Goal: Task Accomplishment & Management: Manage account settings

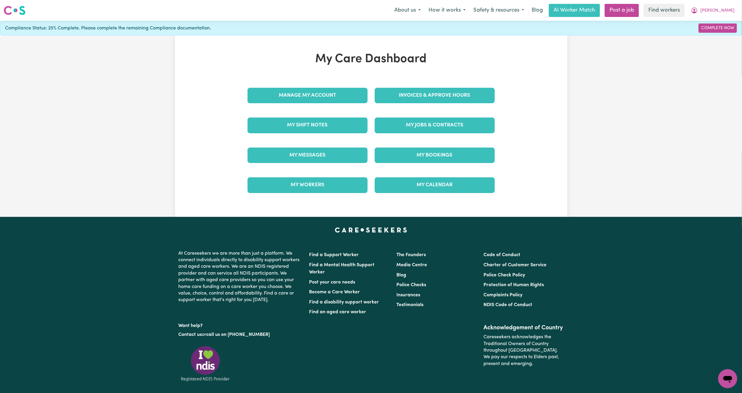
click at [281, 165] on div "My Messages" at bounding box center [307, 155] width 127 height 30
click at [279, 159] on link "My Messages" at bounding box center [308, 154] width 120 height 15
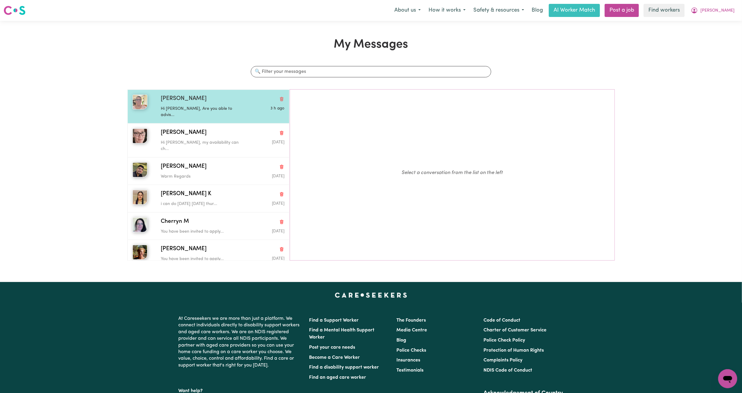
click at [218, 109] on p "Hi [PERSON_NAME], Are you able to advis..." at bounding box center [202, 112] width 82 height 13
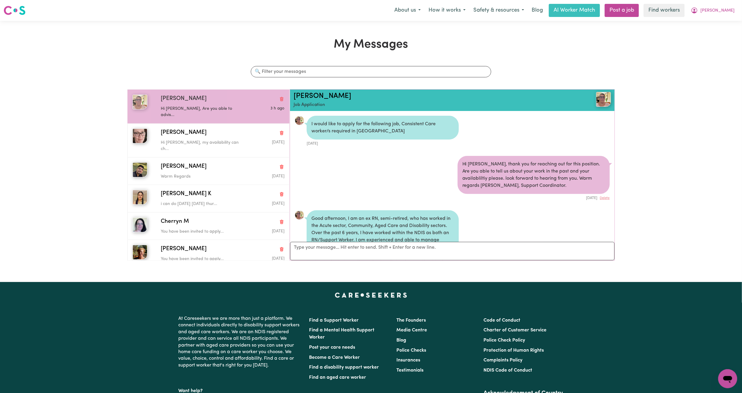
scroll to position [300, 0]
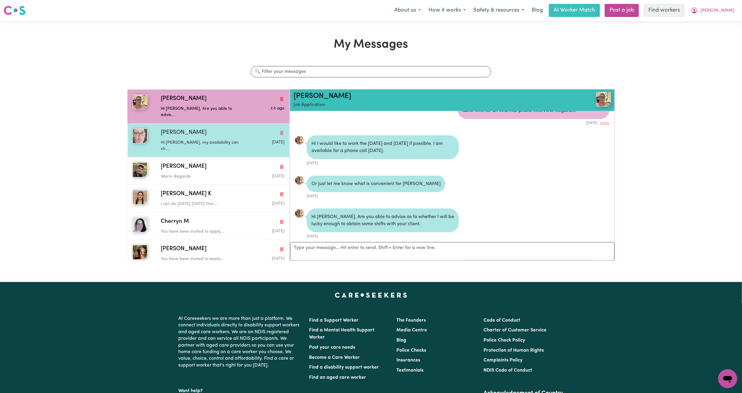
click at [219, 137] on div "Hi [PERSON_NAME], my availability can ch..." at bounding box center [202, 144] width 82 height 15
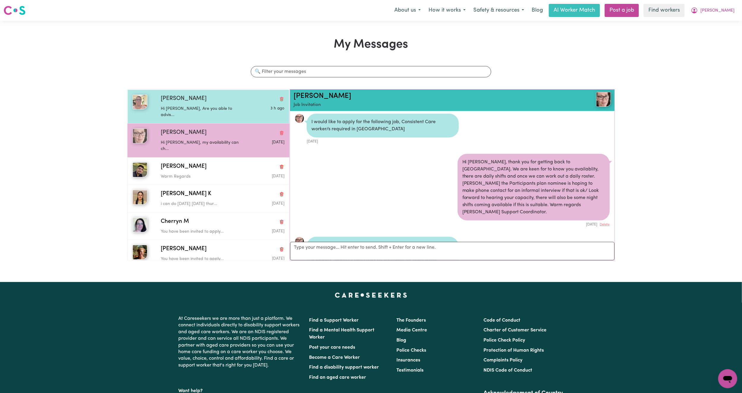
scroll to position [0, 0]
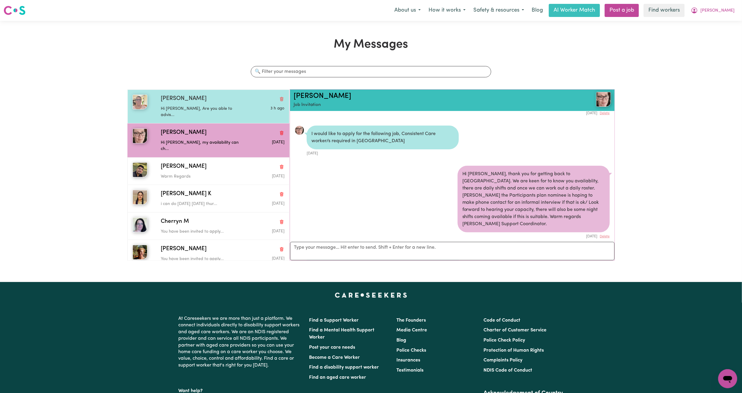
click at [201, 101] on div "[PERSON_NAME]" at bounding box center [223, 99] width 124 height 9
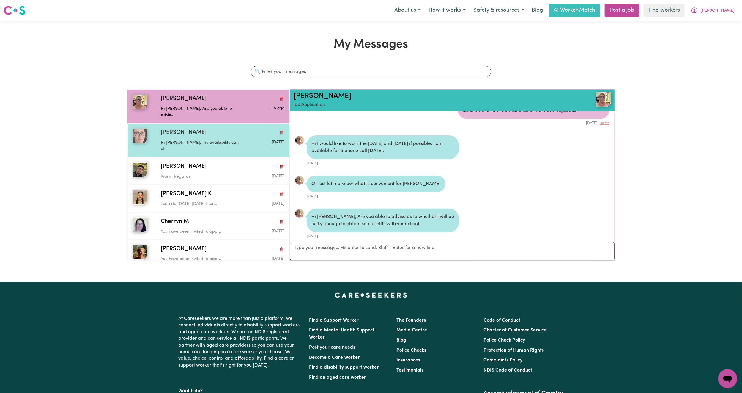
click at [169, 123] on div "[PERSON_NAME] W Hi [PERSON_NAME], my availability can ch... [DATE]" at bounding box center [209, 140] width 162 height 34
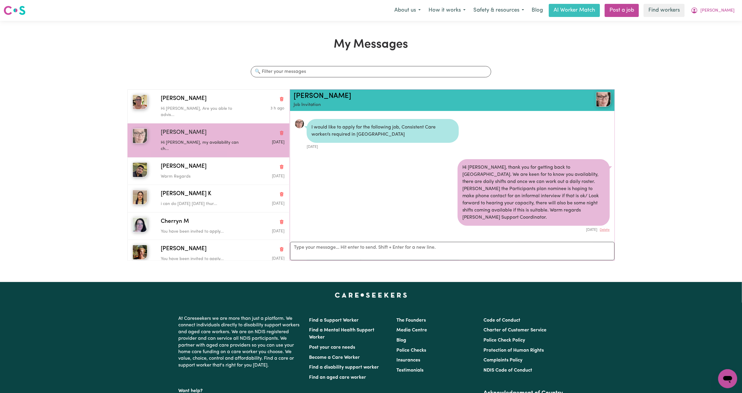
scroll to position [99, 0]
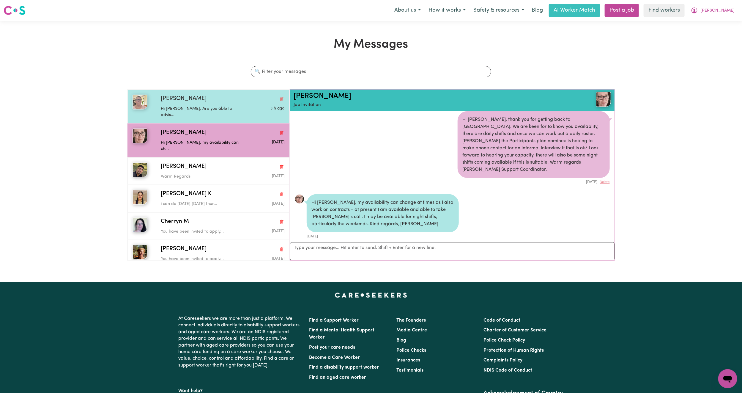
click at [181, 106] on p "Hi [PERSON_NAME], Are you able to advis..." at bounding box center [202, 112] width 82 height 13
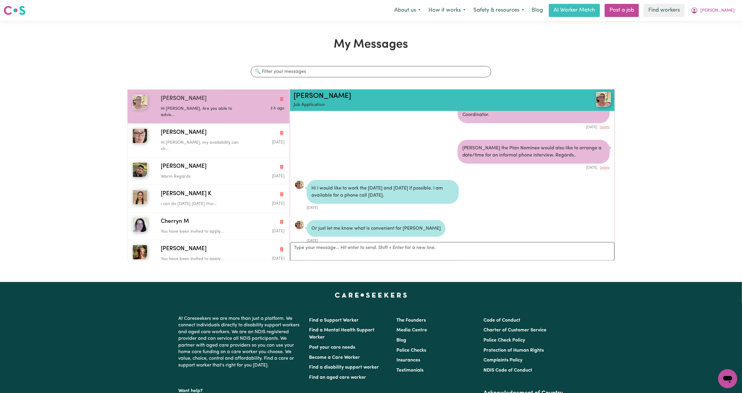
scroll to position [300, 0]
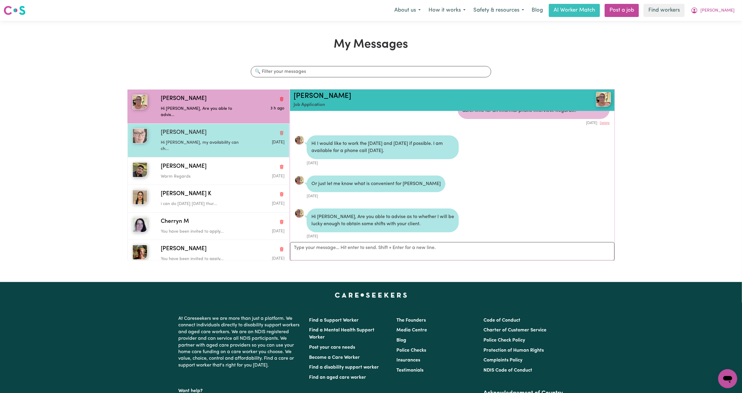
click at [212, 129] on div "[PERSON_NAME]" at bounding box center [223, 132] width 124 height 9
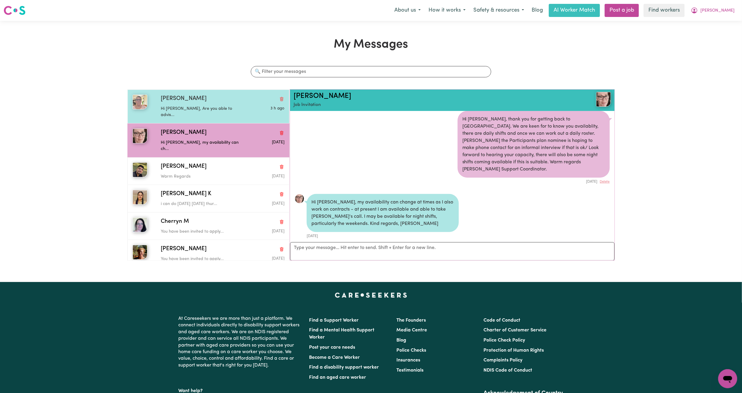
click at [232, 108] on p "Hi [PERSON_NAME], Are you able to advis..." at bounding box center [202, 112] width 82 height 13
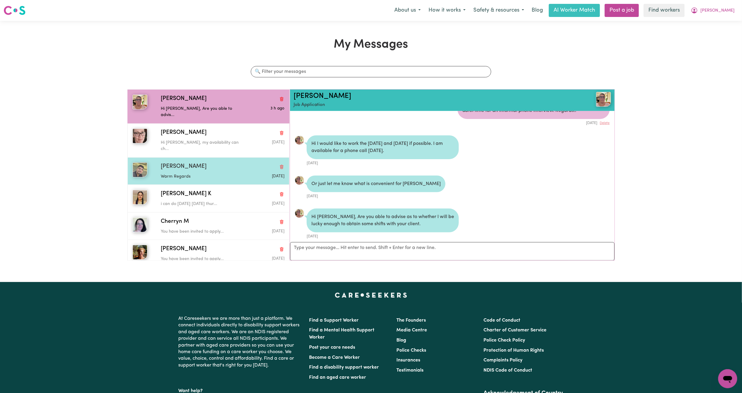
click at [181, 173] on p "Warm Regards" at bounding box center [202, 176] width 82 height 7
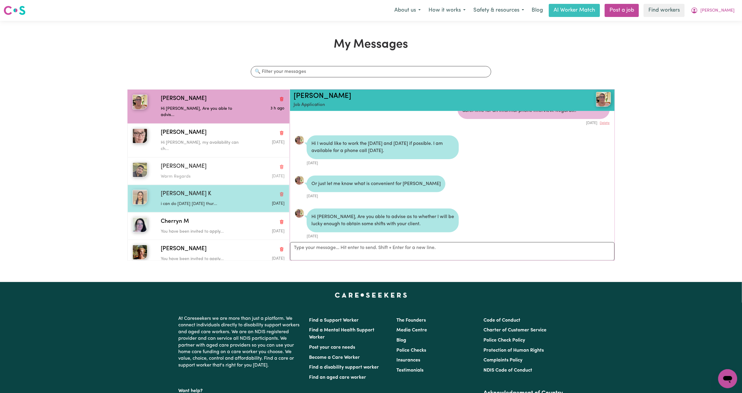
scroll to position [329, 0]
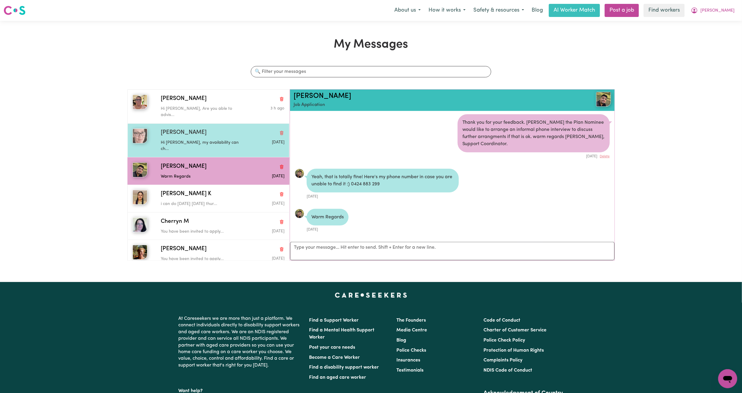
click at [192, 128] on div "[PERSON_NAME]" at bounding box center [223, 132] width 124 height 9
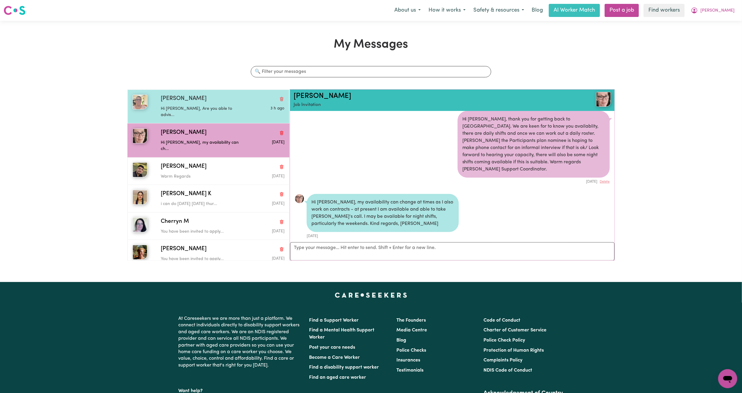
click at [197, 103] on div "[PERSON_NAME]" at bounding box center [223, 99] width 124 height 9
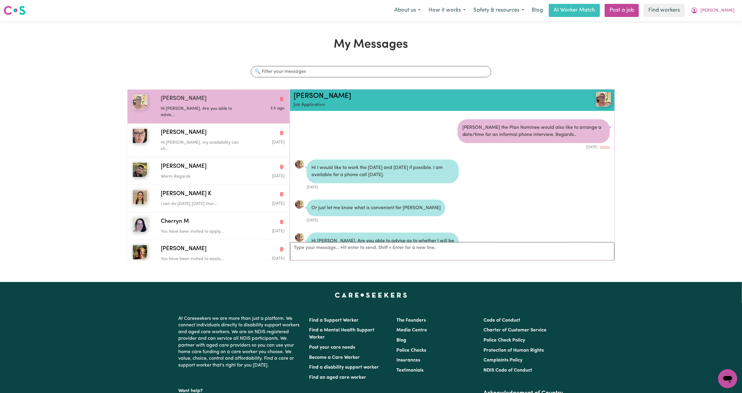
scroll to position [300, 0]
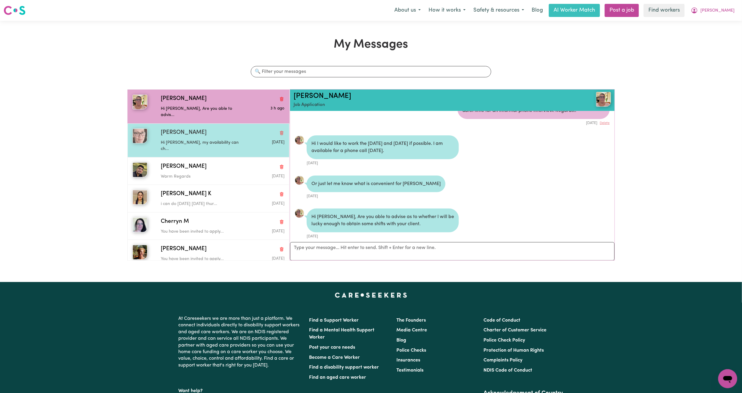
click at [221, 128] on div "[PERSON_NAME]" at bounding box center [223, 132] width 124 height 9
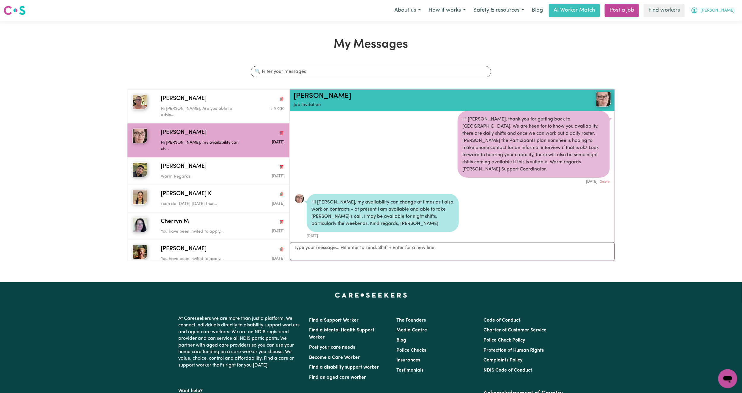
click at [730, 9] on span "[PERSON_NAME]" at bounding box center [718, 10] width 34 height 7
click at [718, 23] on link "My Dashboard" at bounding box center [715, 23] width 47 height 11
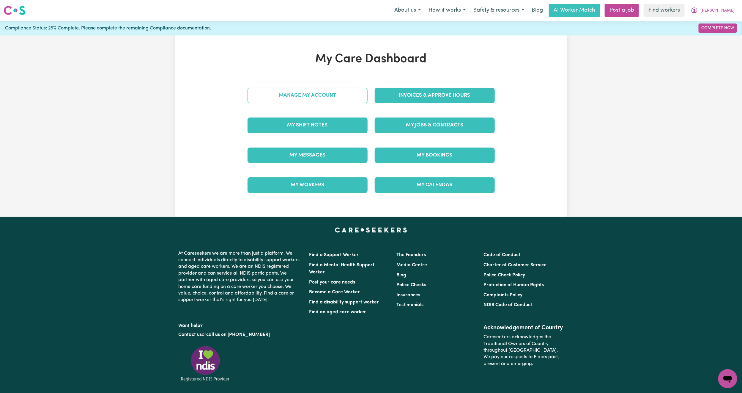
click at [285, 97] on link "Manage My Account" at bounding box center [308, 95] width 120 height 15
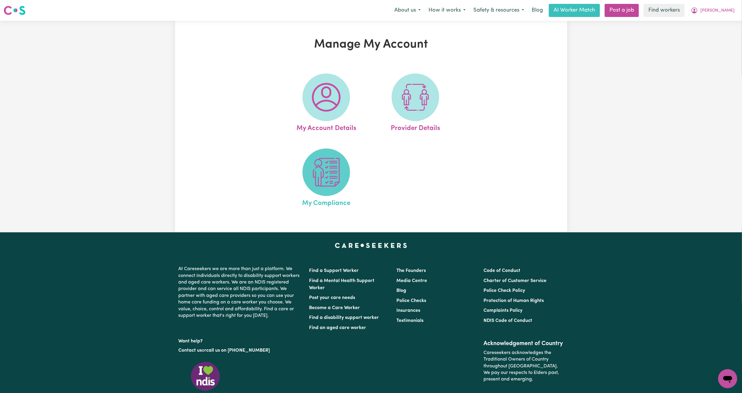
click at [321, 180] on img at bounding box center [326, 172] width 29 height 29
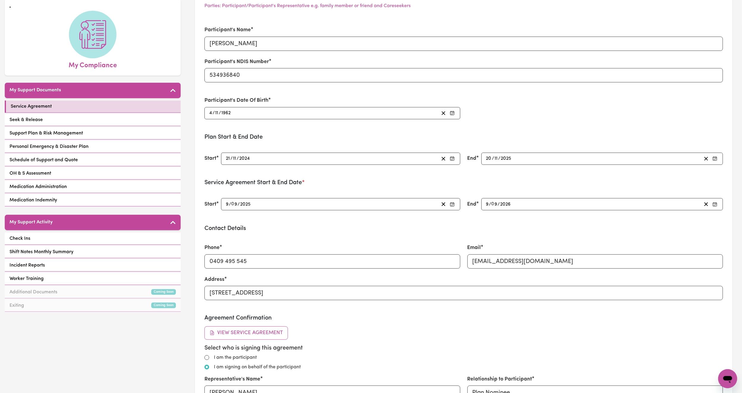
scroll to position [37, 0]
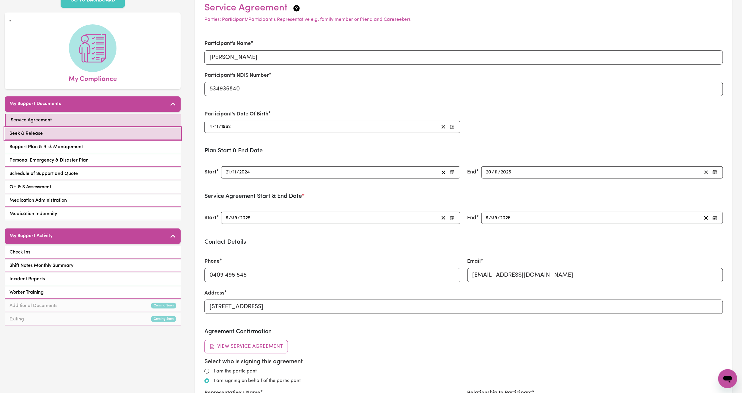
click at [138, 128] on link "Seek & Release" at bounding box center [93, 134] width 176 height 12
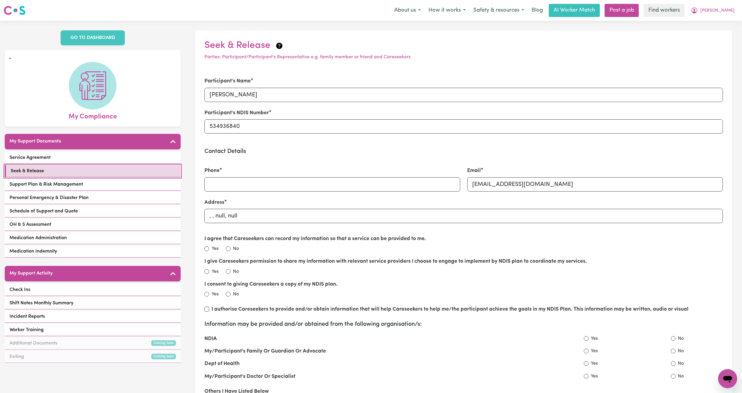
scroll to position [86, 0]
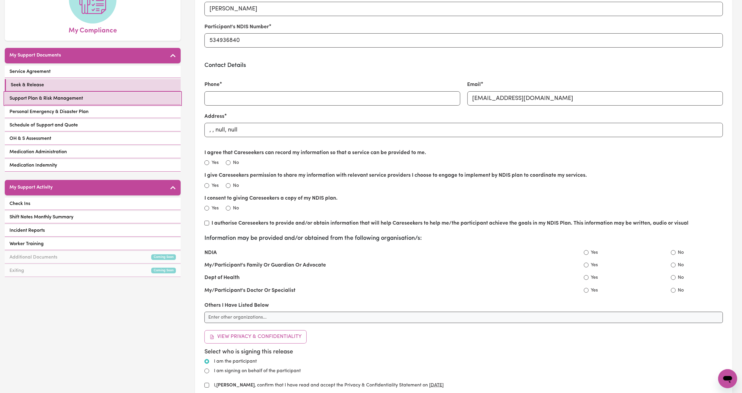
click at [90, 92] on link "Support Plan & Risk Management" at bounding box center [93, 98] width 176 height 12
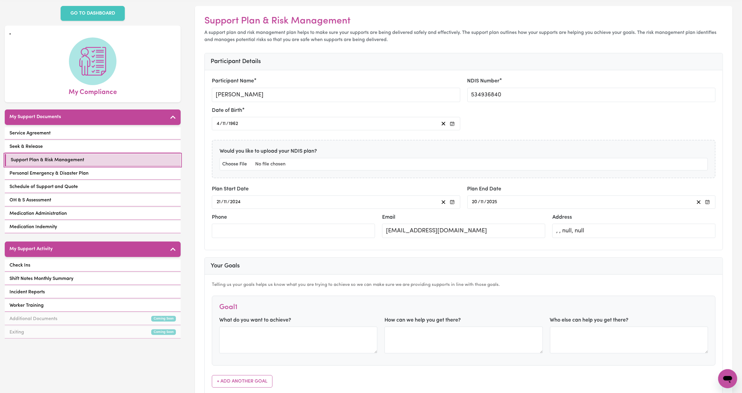
scroll to position [25, 0]
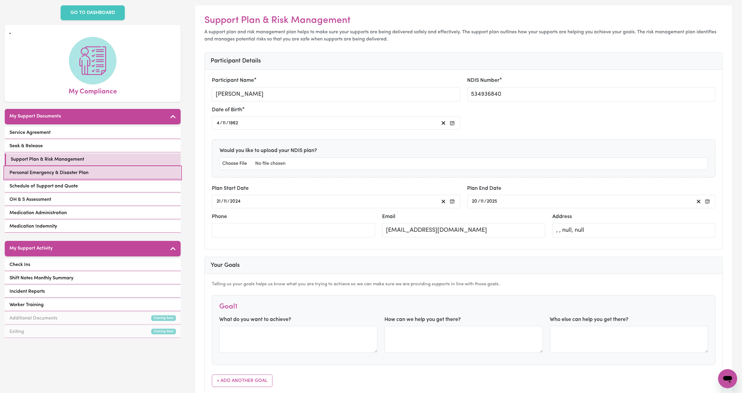
click at [116, 167] on link "Personal Emergency & Disaster Plan" at bounding box center [93, 173] width 176 height 12
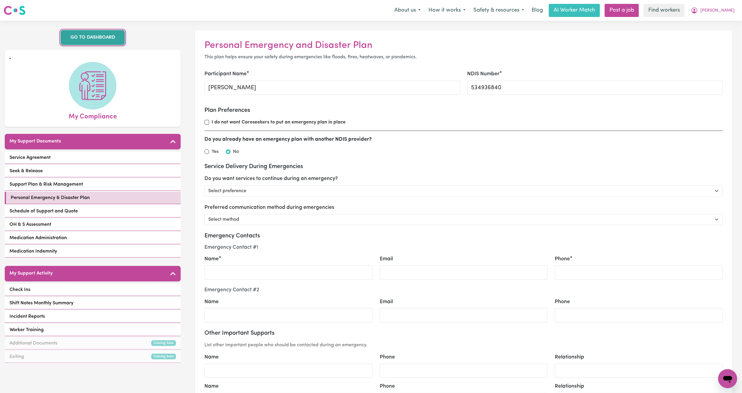
click at [91, 34] on link "GO TO DASHBOARD" at bounding box center [93, 37] width 64 height 15
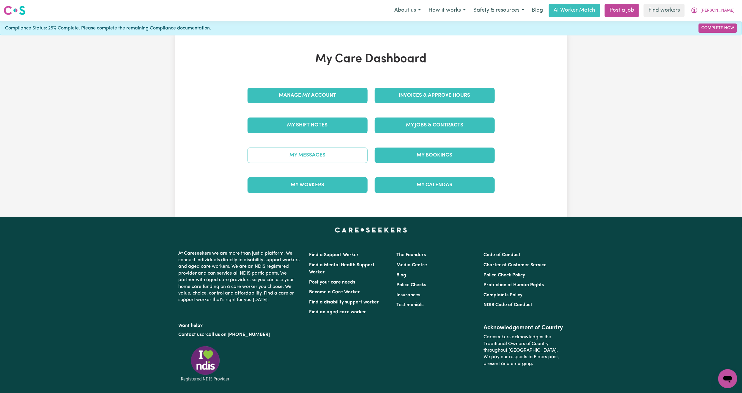
click at [300, 150] on link "My Messages" at bounding box center [308, 154] width 120 height 15
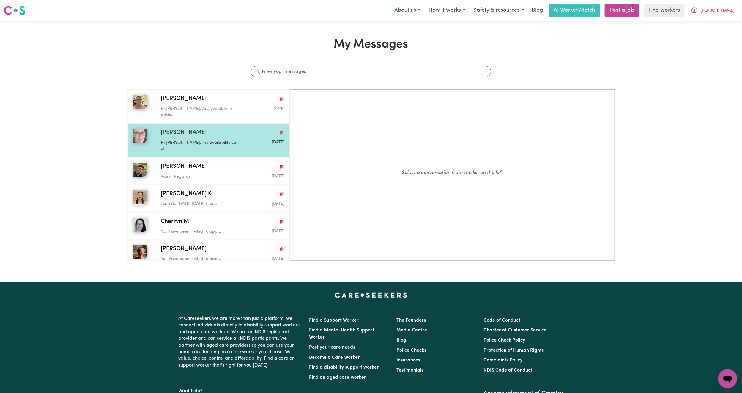
click at [204, 128] on div "[PERSON_NAME]" at bounding box center [223, 132] width 124 height 9
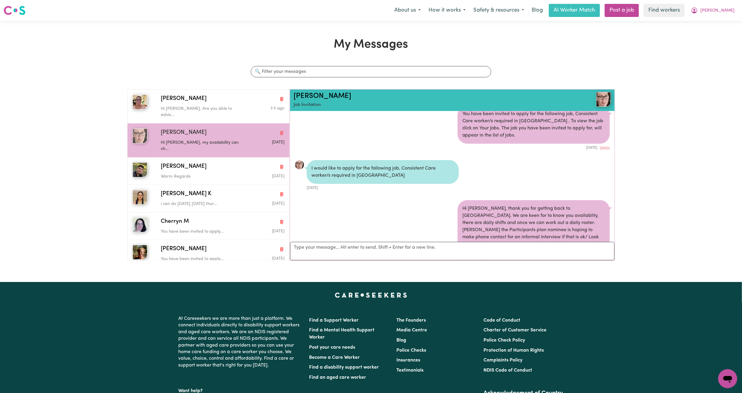
scroll to position [99, 0]
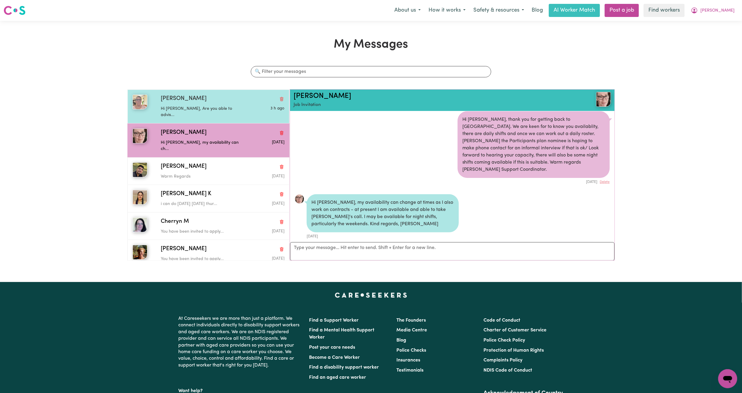
click at [203, 91] on div "[PERSON_NAME] S Hi [PERSON_NAME], Are you able to advis... 3 h ago" at bounding box center [209, 106] width 162 height 34
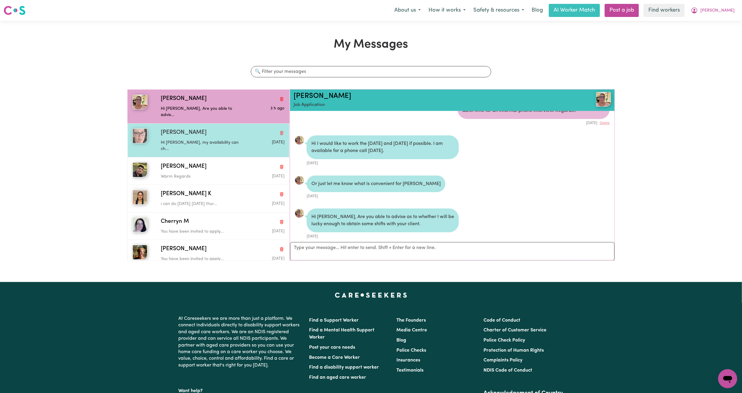
click at [225, 140] on div "[PERSON_NAME] W Hi [PERSON_NAME], my availability can ch... [DATE]" at bounding box center [209, 140] width 162 height 34
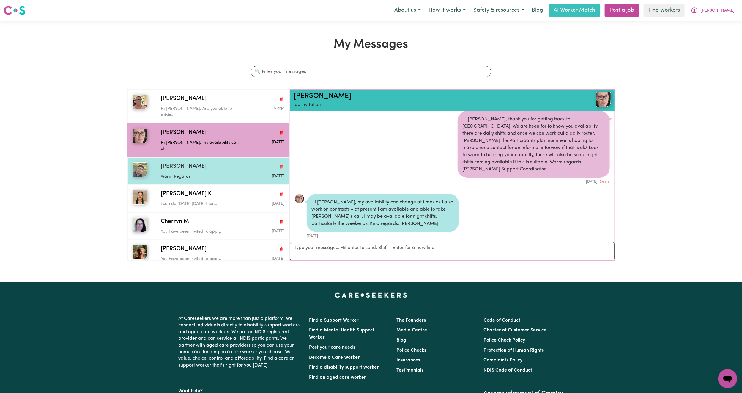
click at [235, 173] on p "Warm Regards" at bounding box center [202, 176] width 82 height 7
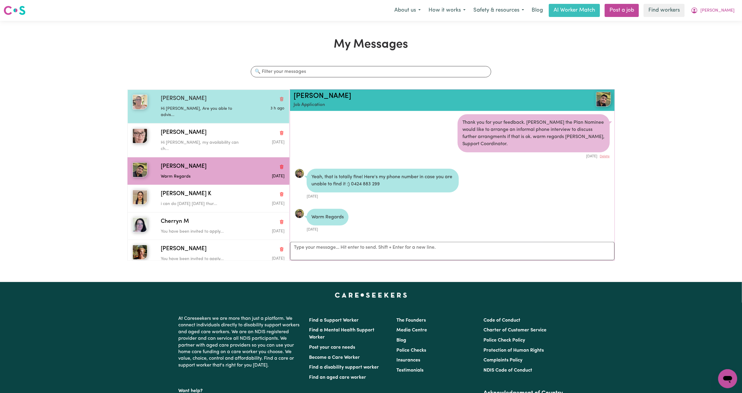
click at [222, 106] on p "Hi [PERSON_NAME], Are you able to advis..." at bounding box center [202, 112] width 82 height 13
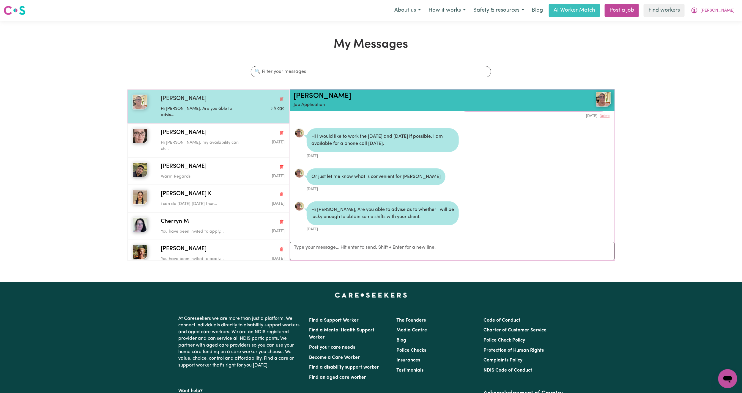
scroll to position [300, 0]
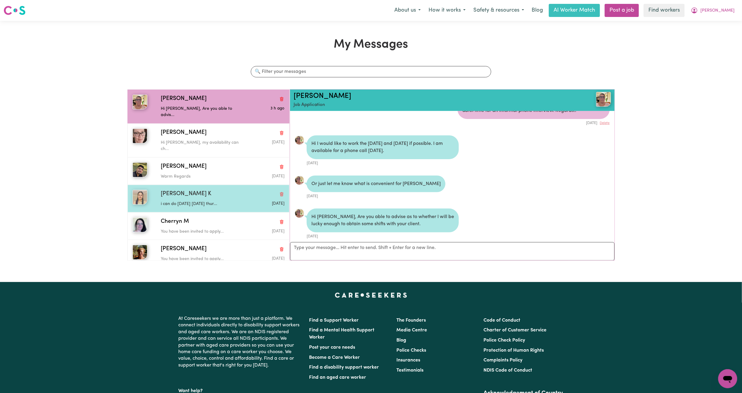
click at [222, 201] on p "i can do [DATE] [DATE] thur..." at bounding box center [202, 204] width 82 height 7
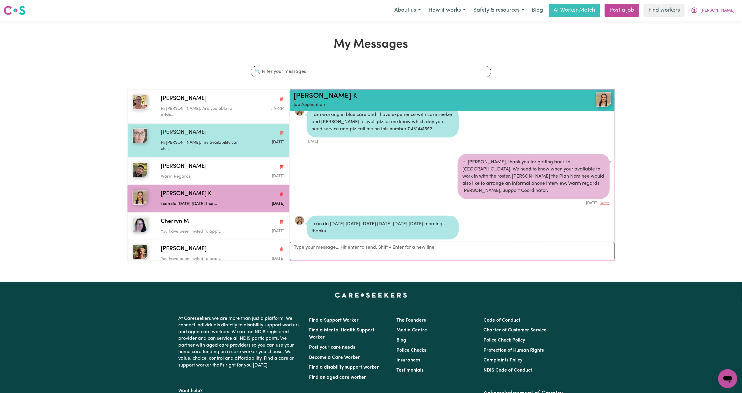
click at [220, 137] on div "Hi [PERSON_NAME], my availability can ch..." at bounding box center [202, 144] width 82 height 15
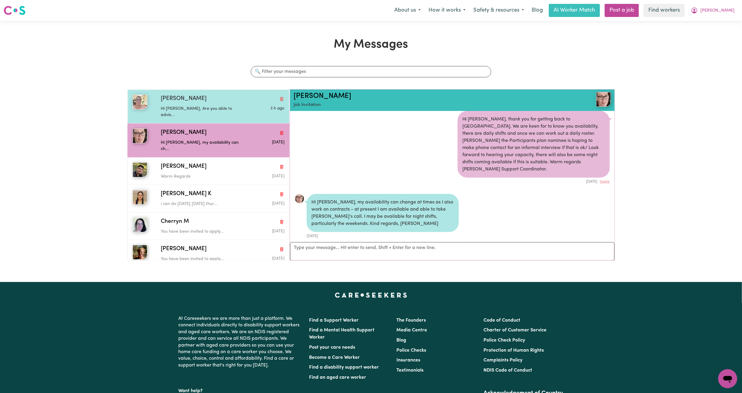
click at [218, 106] on p "Hi [PERSON_NAME], Are you able to advis..." at bounding box center [202, 112] width 82 height 13
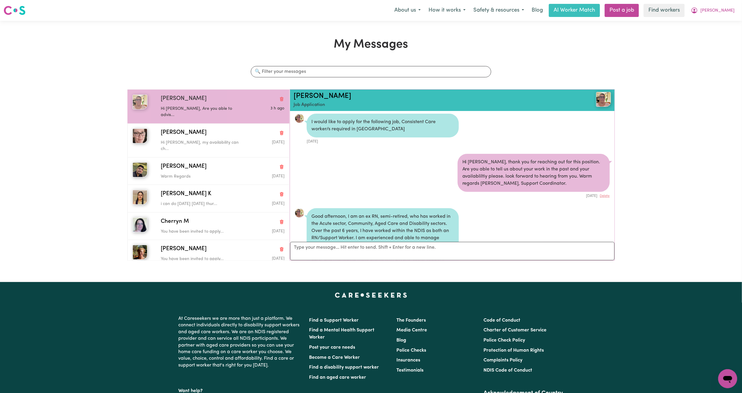
scroll to position [0, 0]
